Goal: Information Seeking & Learning: Compare options

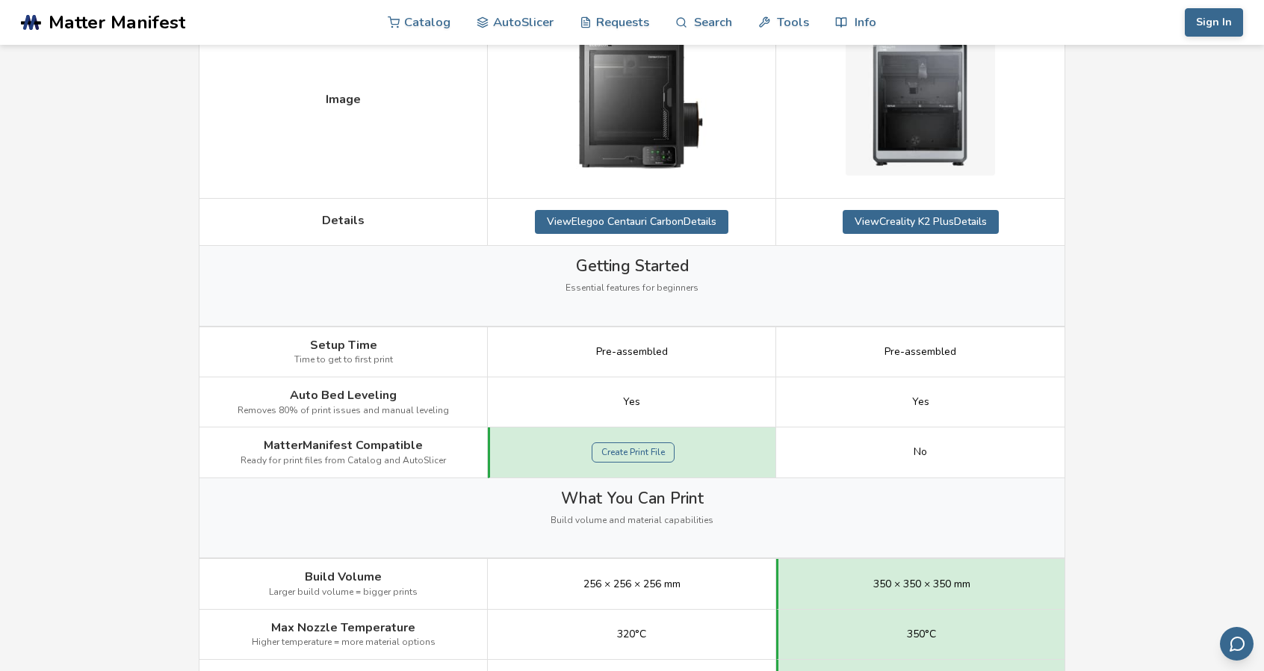
scroll to position [307, 0]
click at [666, 219] on link "View Elegoo Centauri Carbon Details" at bounding box center [631, 221] width 193 height 24
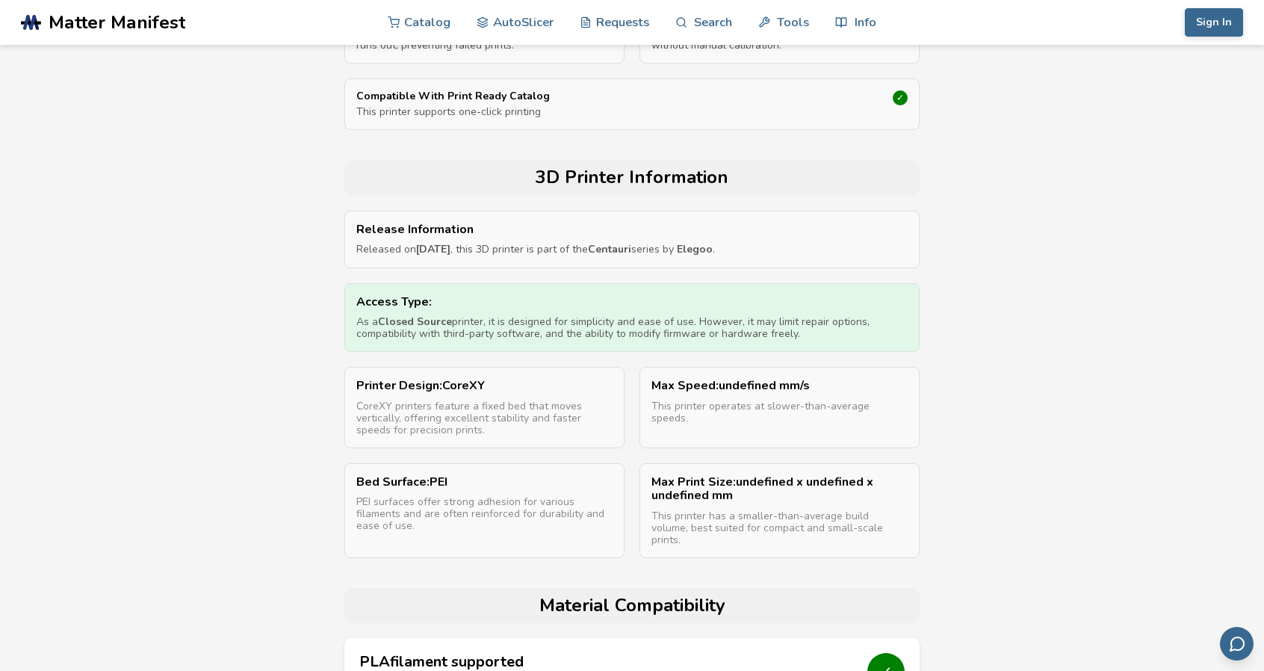
scroll to position [738, 0]
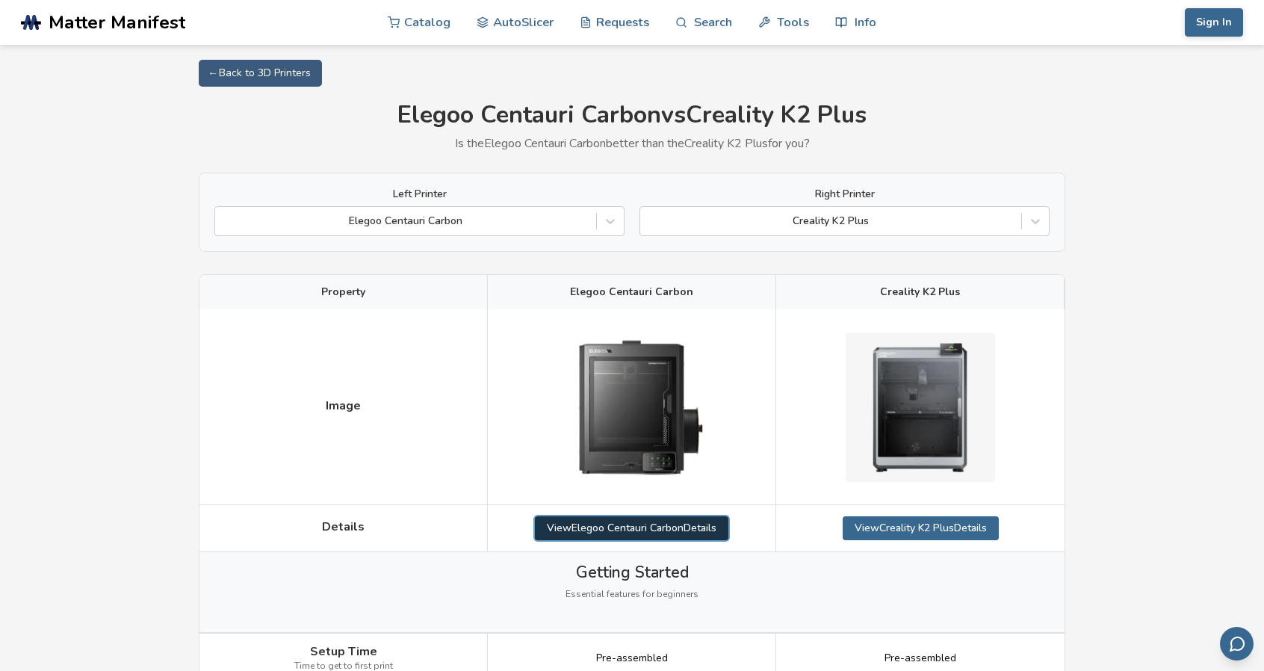
click at [613, 528] on link "View Elegoo Centauri Carbon Details" at bounding box center [631, 528] width 193 height 24
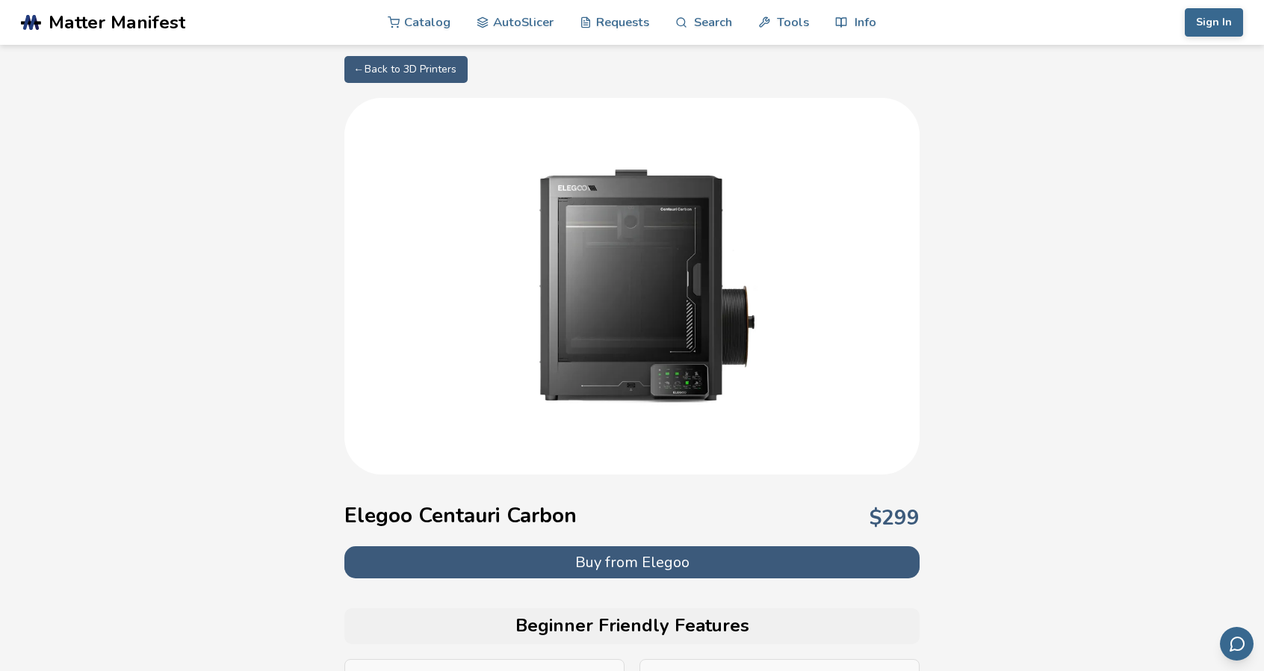
click at [664, 573] on button "Buy from Elegoo" at bounding box center [631, 562] width 575 height 32
